Goal: Task Accomplishment & Management: Manage account settings

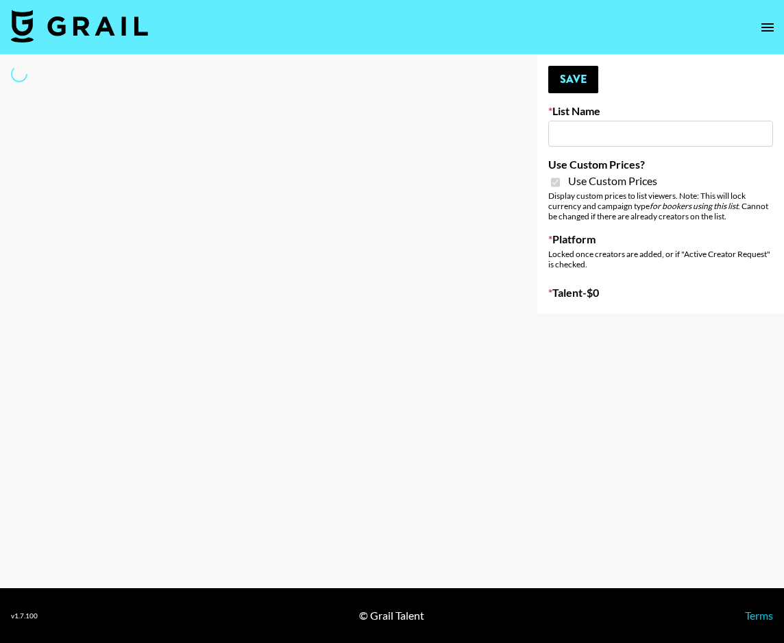
type input "Wavytalk ([DATE])"
checkbox input "true"
select select "Brand"
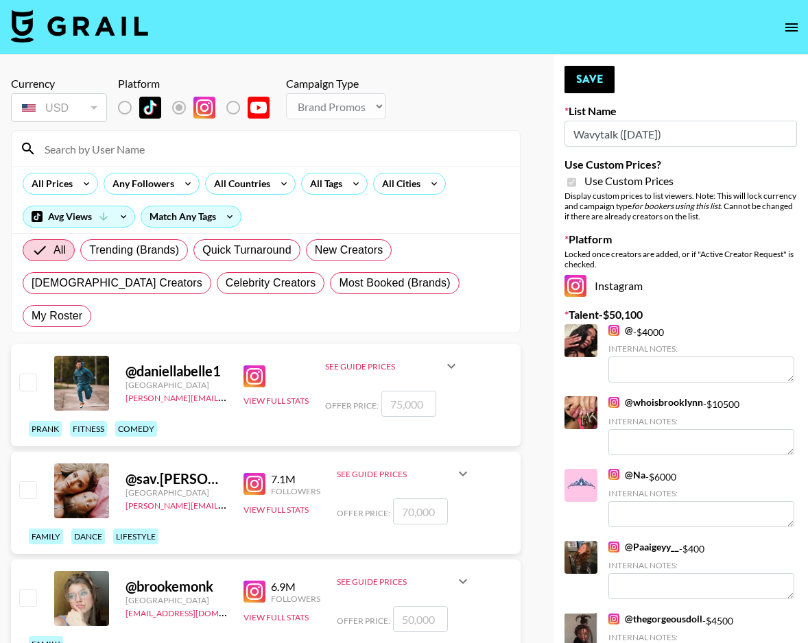
click at [115, 152] on input at bounding box center [273, 149] width 475 height 22
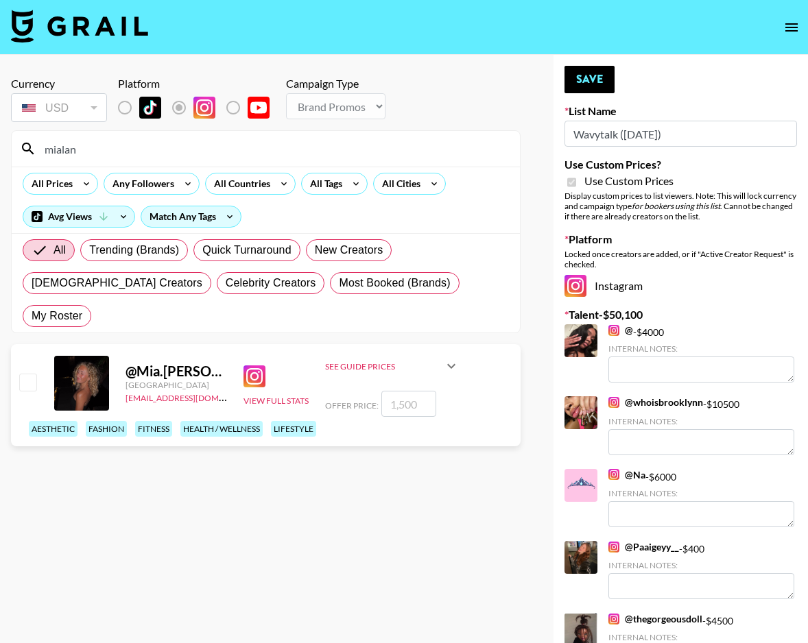
type input "mialan"
click at [27, 374] on input "checkbox" at bounding box center [27, 382] width 16 height 16
checkbox input "true"
type input "1500"
click at [601, 84] on button "Save" at bounding box center [589, 79] width 50 height 27
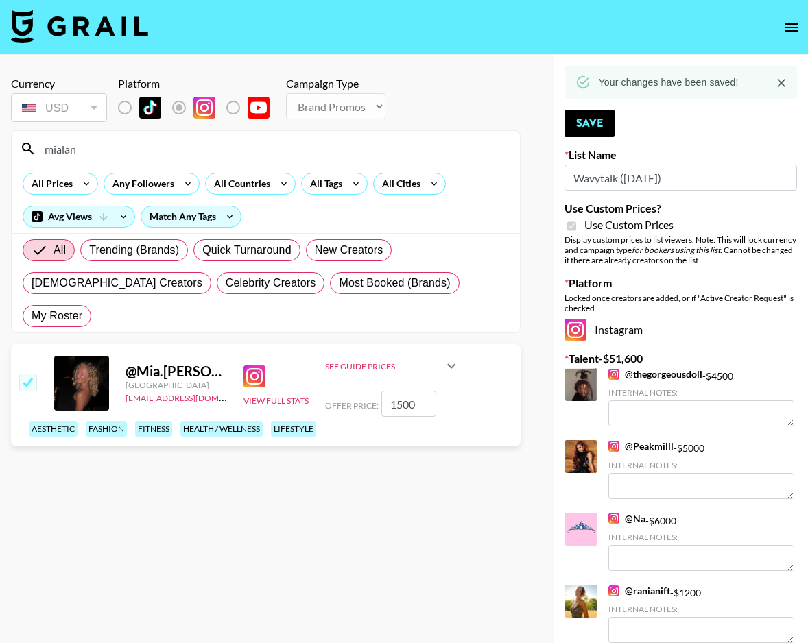
click at [321, 139] on input "mialan" at bounding box center [273, 149] width 475 height 22
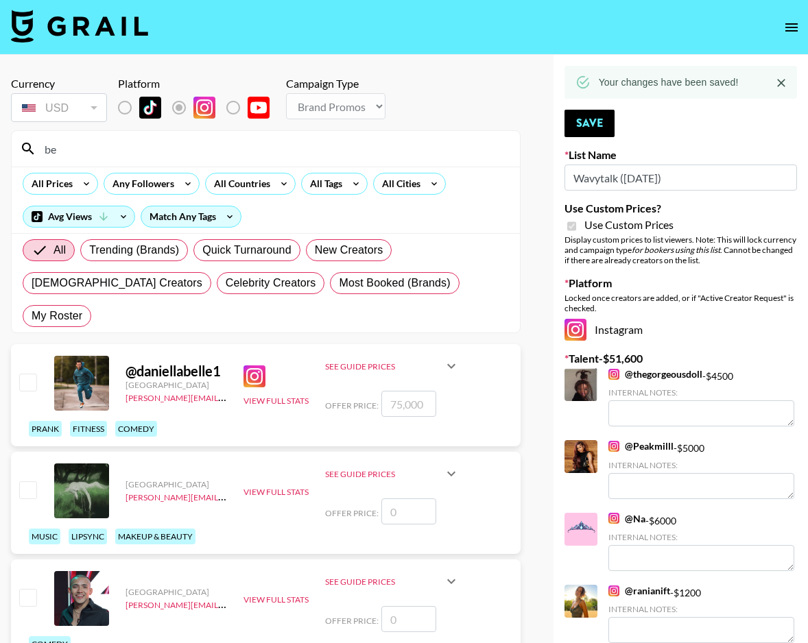
type input "b"
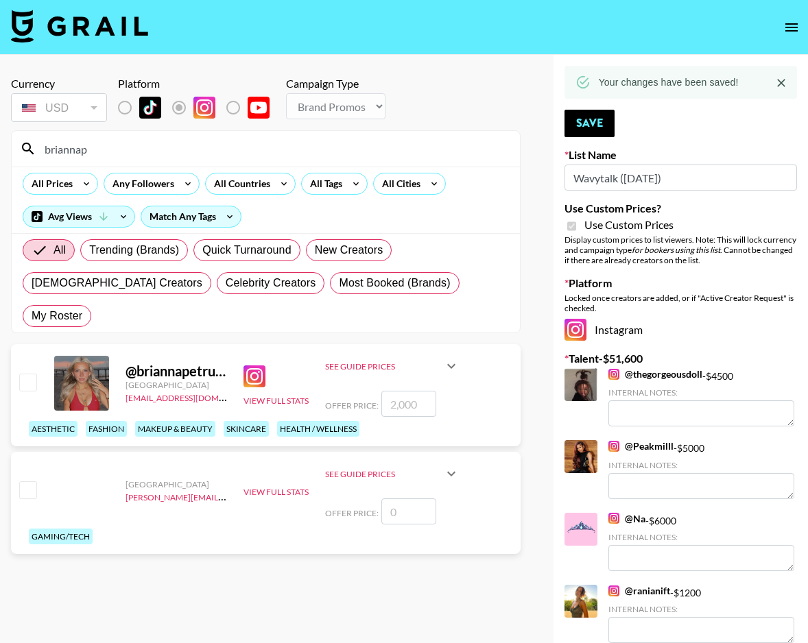
type input "briannap"
click at [33, 374] on input "checkbox" at bounding box center [27, 382] width 16 height 16
checkbox input "true"
type input "2000"
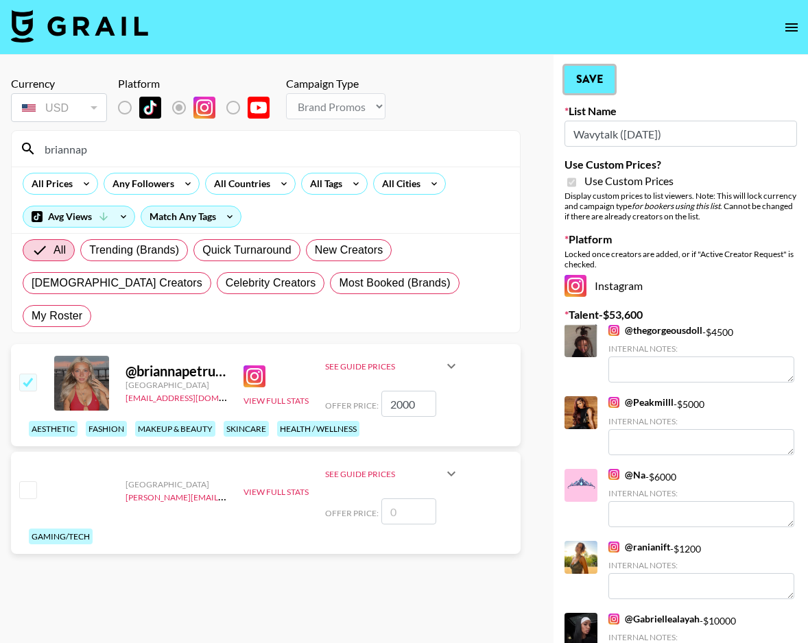
click at [582, 80] on button "Save" at bounding box center [589, 79] width 50 height 27
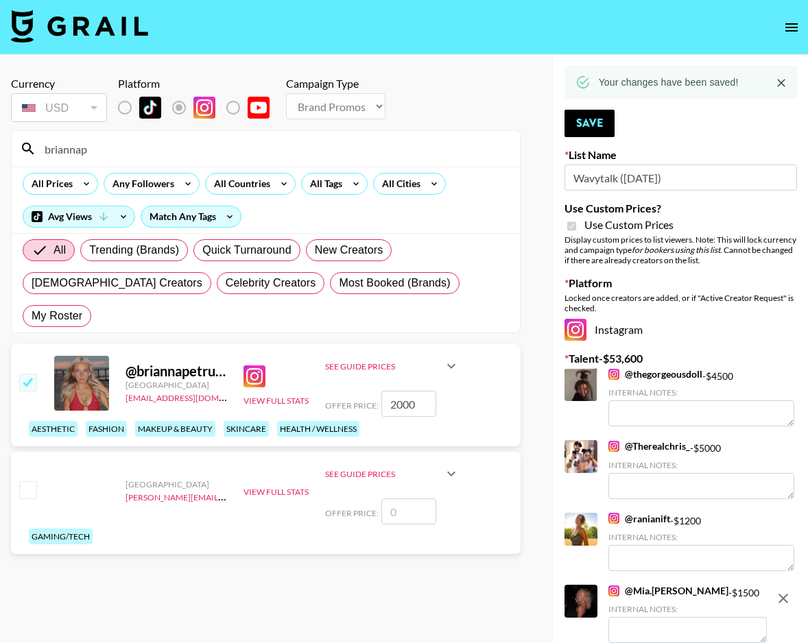
click at [419, 152] on input "briannap" at bounding box center [273, 149] width 475 height 22
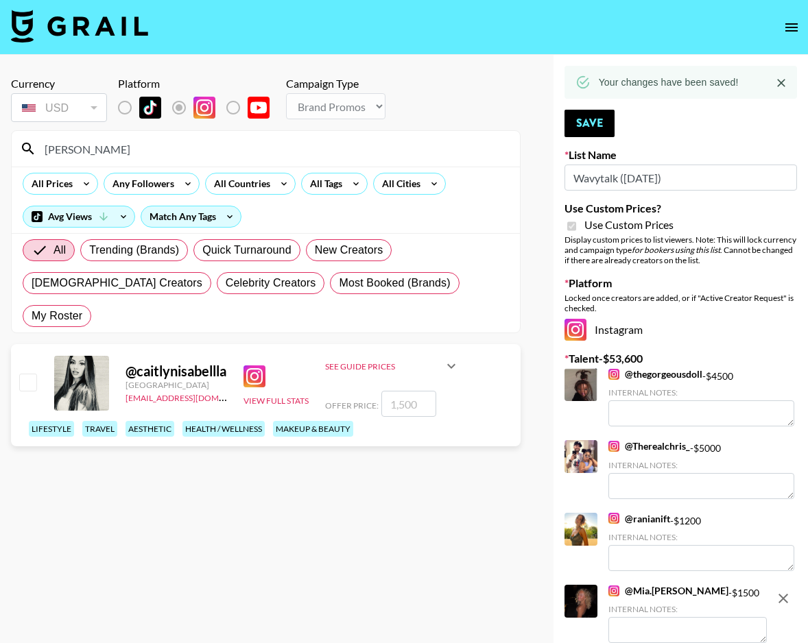
type input "[PERSON_NAME]"
drag, startPoint x: 23, startPoint y: 348, endPoint x: 34, endPoint y: 346, distance: 10.5
click at [23, 374] on input "checkbox" at bounding box center [27, 382] width 16 height 16
checkbox input "true"
type input "1500"
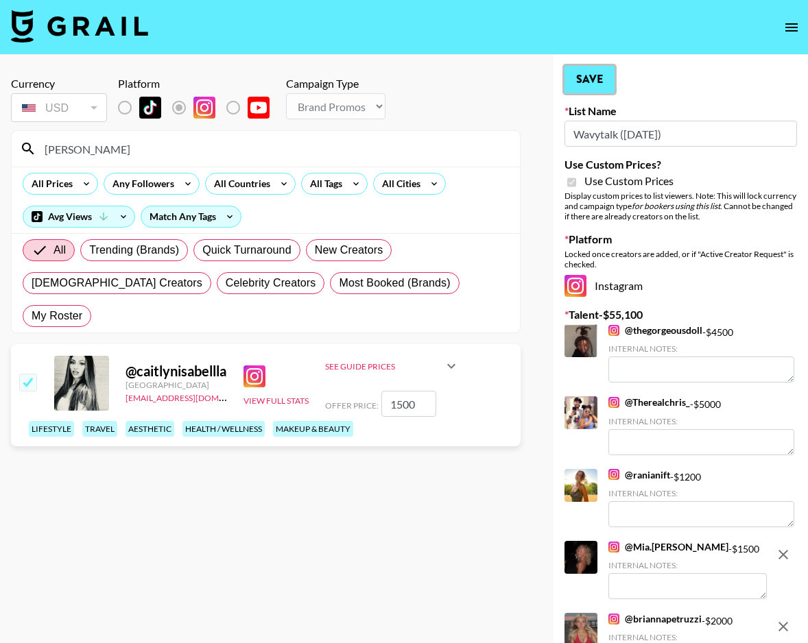
click at [575, 90] on button "Save" at bounding box center [589, 79] width 50 height 27
